Goal: Information Seeking & Learning: Learn about a topic

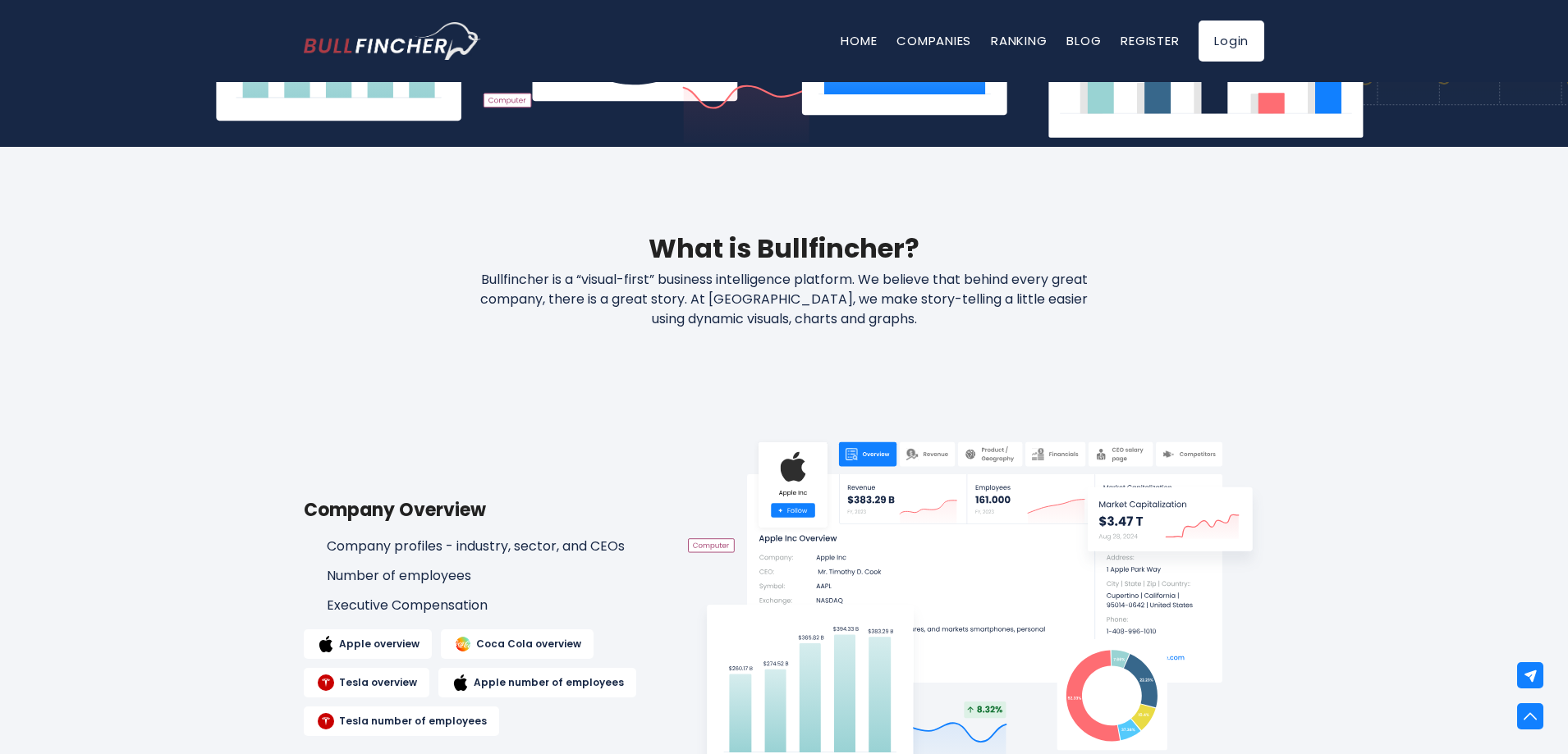
scroll to position [329, 0]
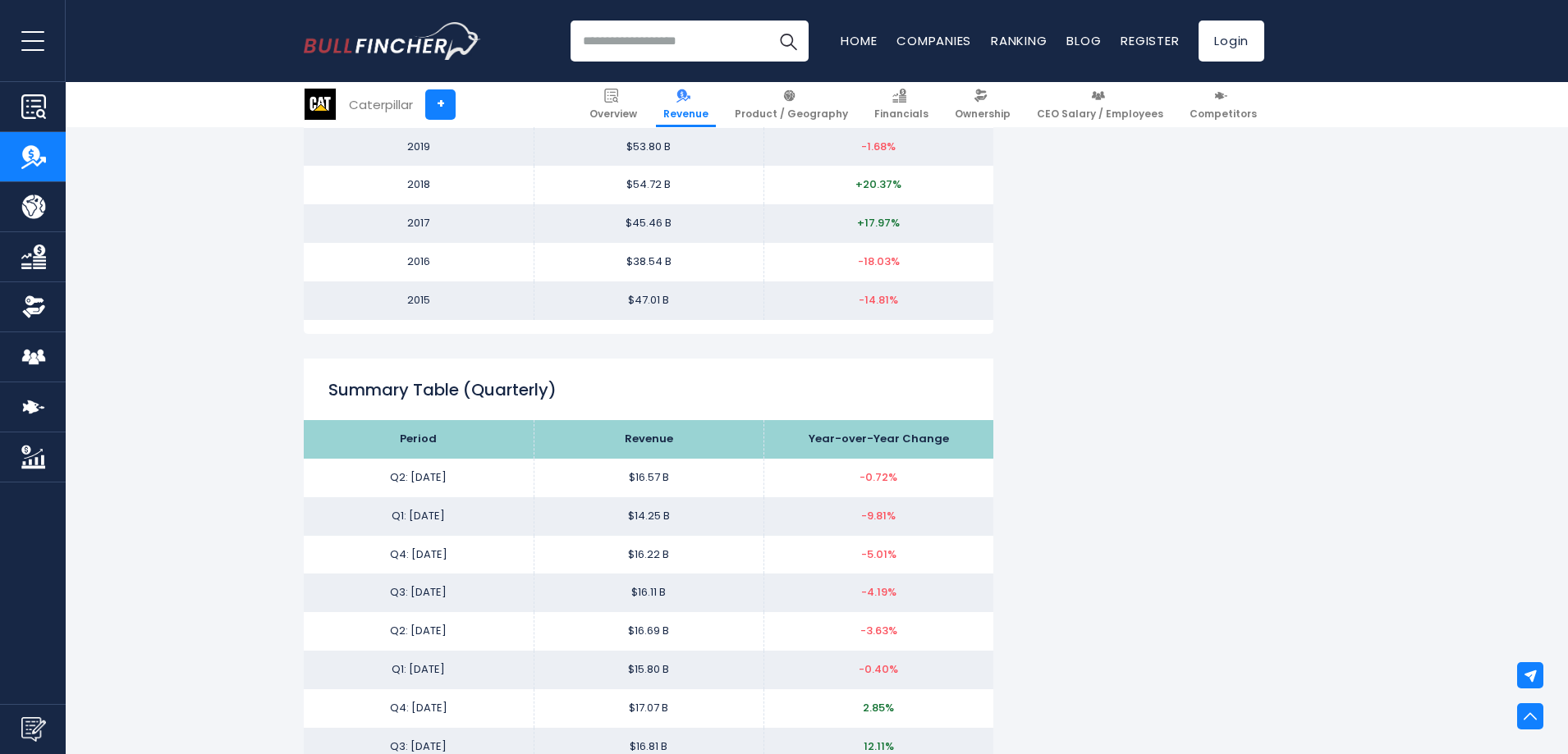
scroll to position [1888, 0]
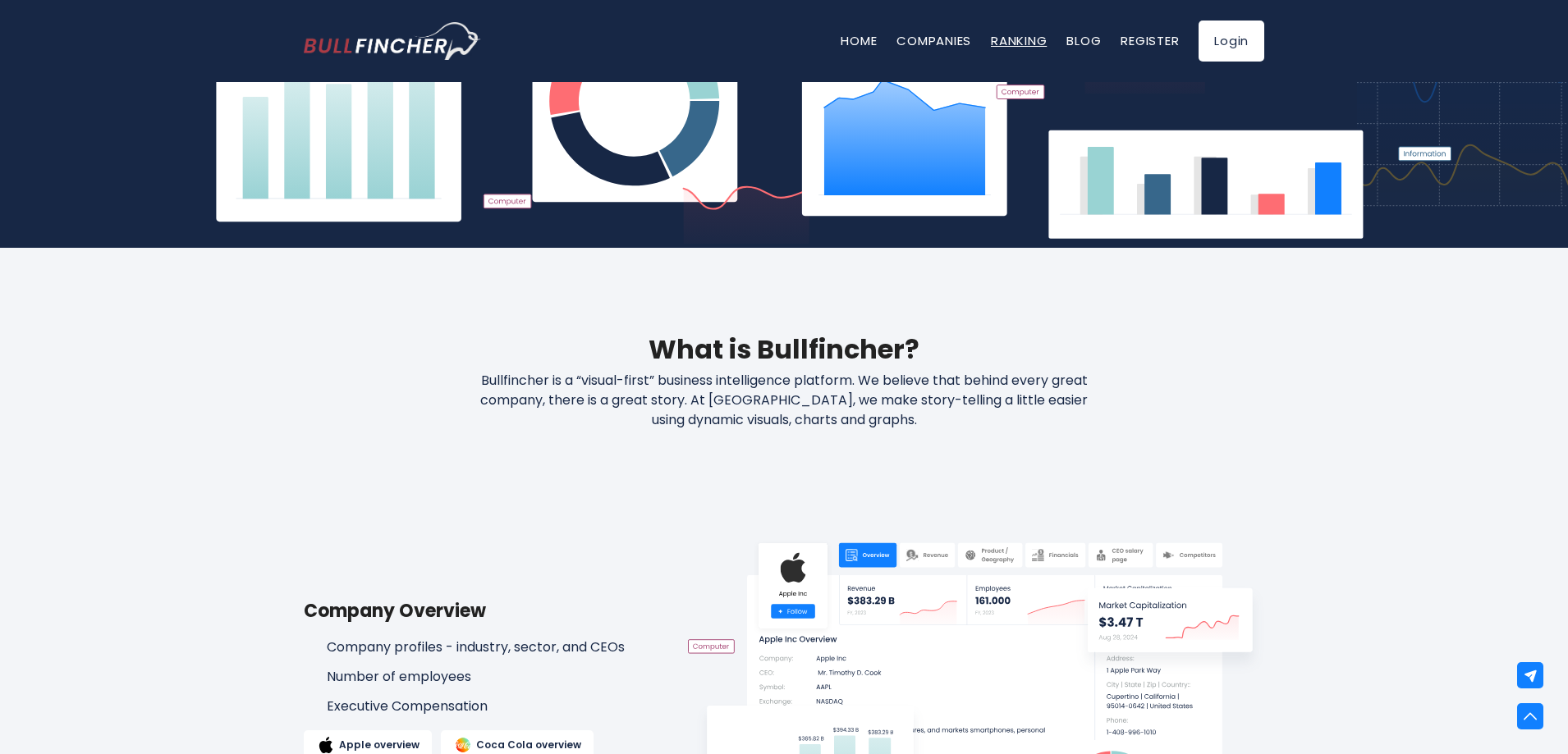
click at [1026, 32] on link "Ranking" at bounding box center [1019, 40] width 56 height 18
click at [1084, 37] on link "Blog" at bounding box center [1083, 40] width 34 height 18
click at [1147, 40] on link "Register" at bounding box center [1150, 40] width 59 height 18
click at [930, 45] on link "Companies" at bounding box center [934, 40] width 74 height 18
click at [859, 46] on link "Home" at bounding box center [858, 40] width 36 height 18
